Goal: Find specific fact: Find specific fact

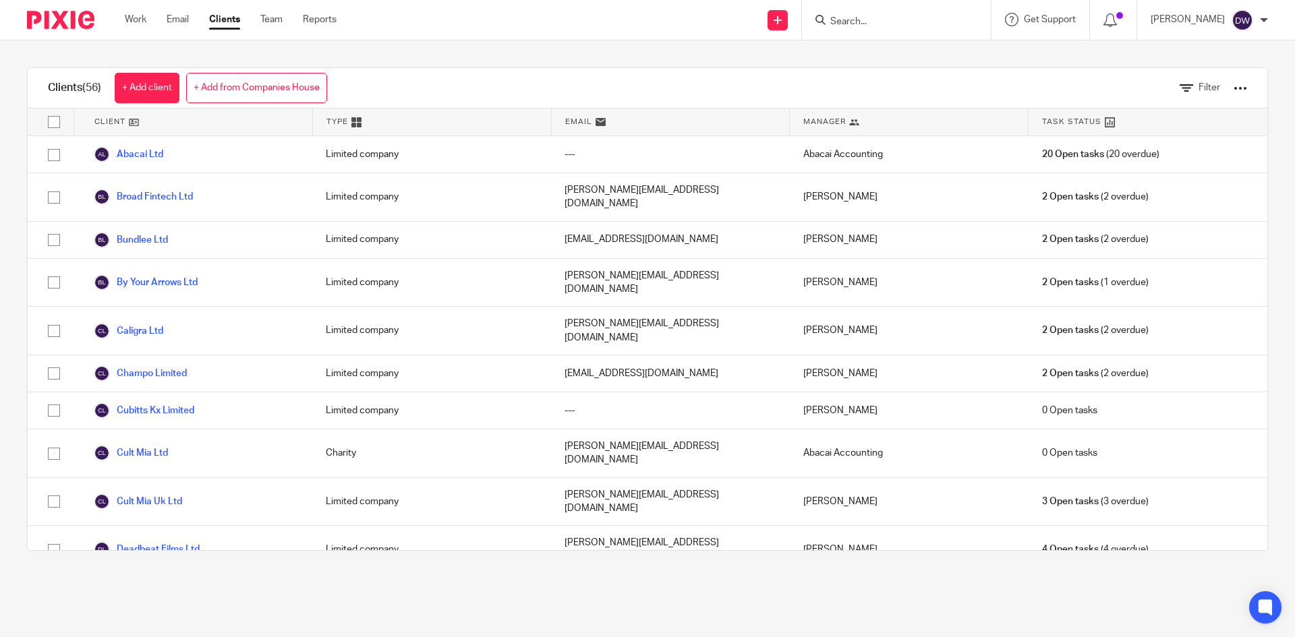
click at [888, 25] on input "Search" at bounding box center [889, 22] width 121 height 12
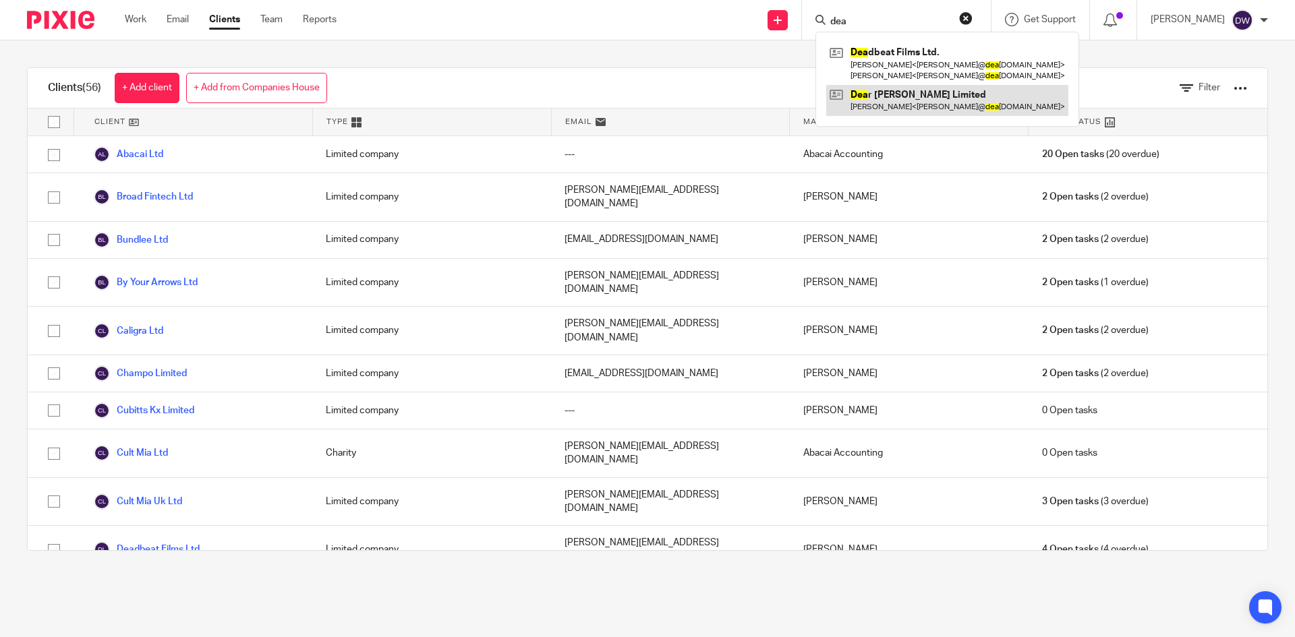
type input "dea"
click at [907, 101] on link at bounding box center [947, 100] width 242 height 31
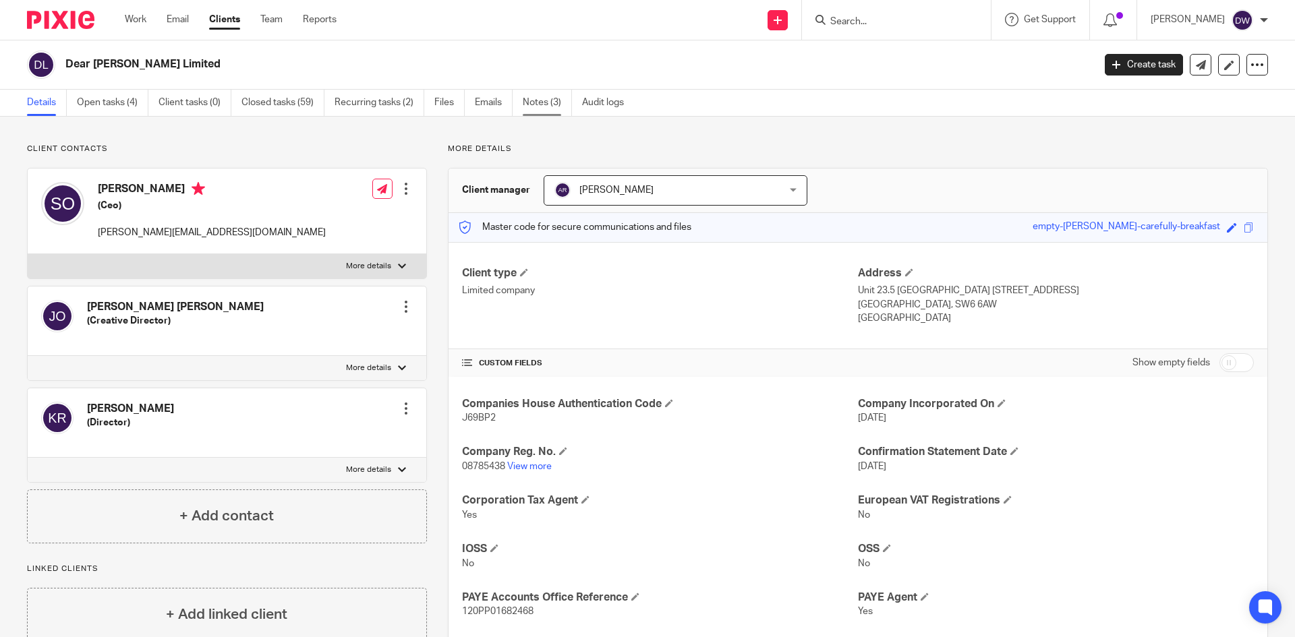
click at [550, 106] on link "Notes (3)" at bounding box center [547, 103] width 49 height 26
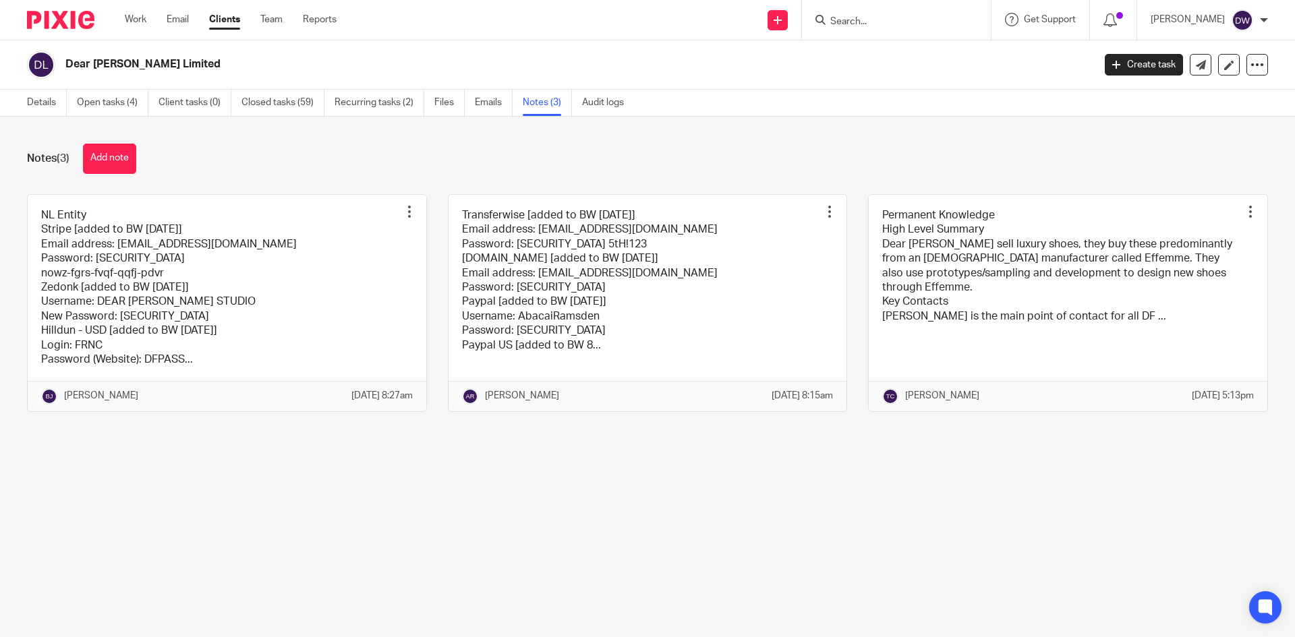
click at [897, 33] on div at bounding box center [896, 20] width 189 height 40
click at [900, 24] on input "Search" at bounding box center [889, 22] width 121 height 12
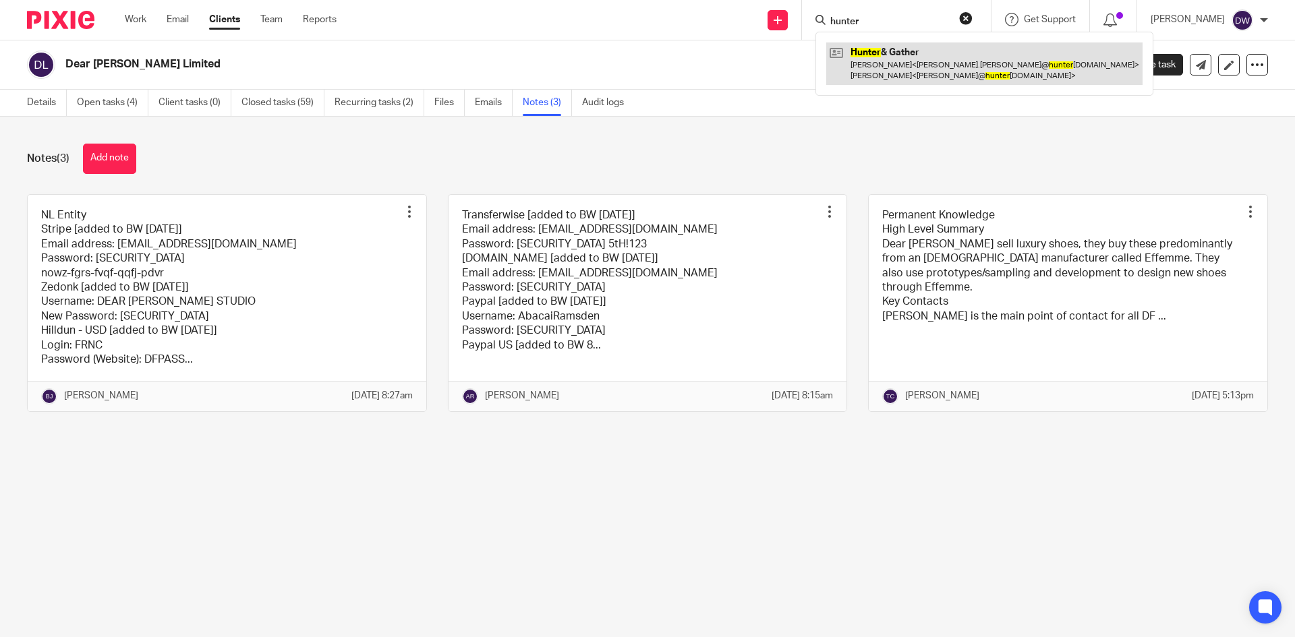
type input "hunter"
click at [915, 64] on link at bounding box center [984, 63] width 316 height 42
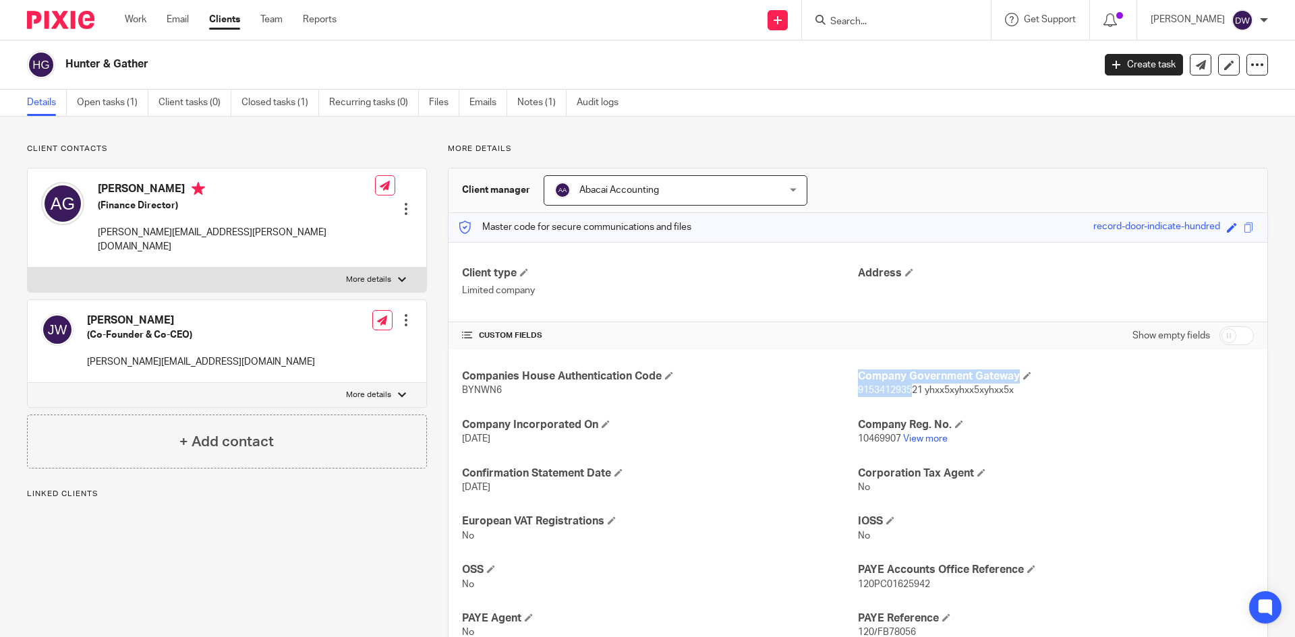
drag, startPoint x: 849, startPoint y: 395, endPoint x: 906, endPoint y: 392, distance: 57.4
click at [906, 392] on div "Companies House Authentication Code BYNWN6 Company Government Gateway 915341293…" at bounding box center [858, 577] width 819 height 456
click at [906, 392] on span "915341293521 yhxx5xyhxx5xyhxx5x" at bounding box center [936, 390] width 156 height 9
drag, startPoint x: 851, startPoint y: 390, endPoint x: 915, endPoint y: 391, distance: 64.1
click at [915, 391] on span "915341293521 yhxx5xyhxx5xyhxx5x" at bounding box center [936, 390] width 156 height 9
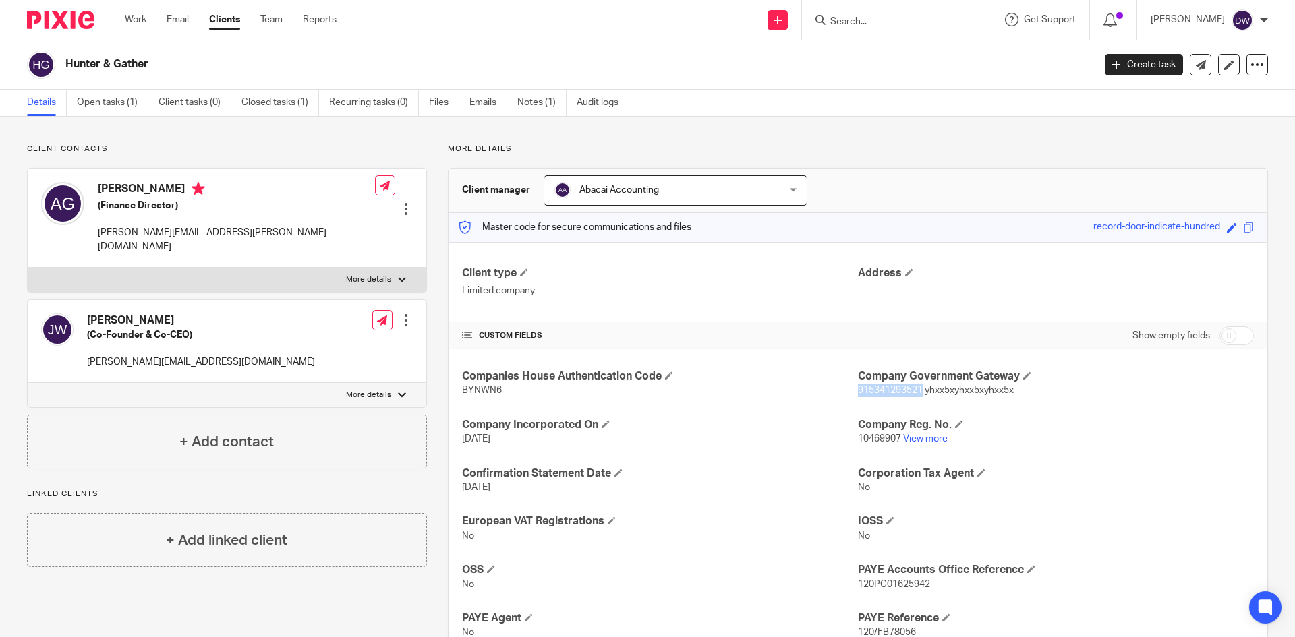
copy span "915341293521"
drag, startPoint x: 921, startPoint y: 389, endPoint x: 1037, endPoint y: 392, distance: 116.7
click at [1037, 392] on p "915341293521 yhxx5xyhxx5xyhxx5x" at bounding box center [1056, 390] width 396 height 13
copy span "yhxx5xyhxx5xyhxx5x"
